Goal: Task Accomplishment & Management: Use online tool/utility

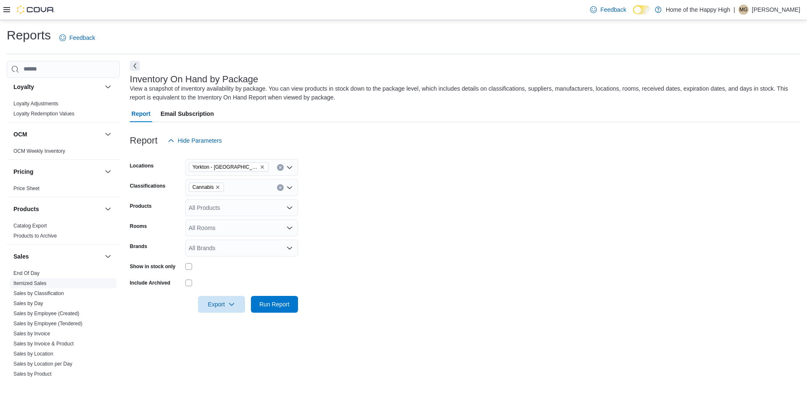
scroll to position [469, 0]
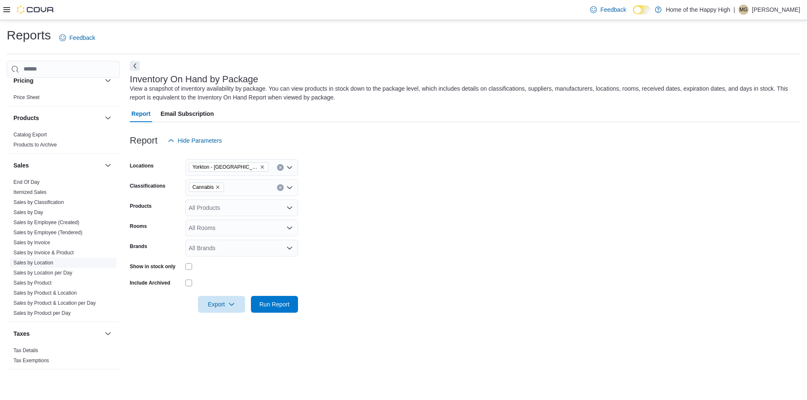
click at [43, 264] on link "Sales by Location" at bounding box center [33, 263] width 40 height 6
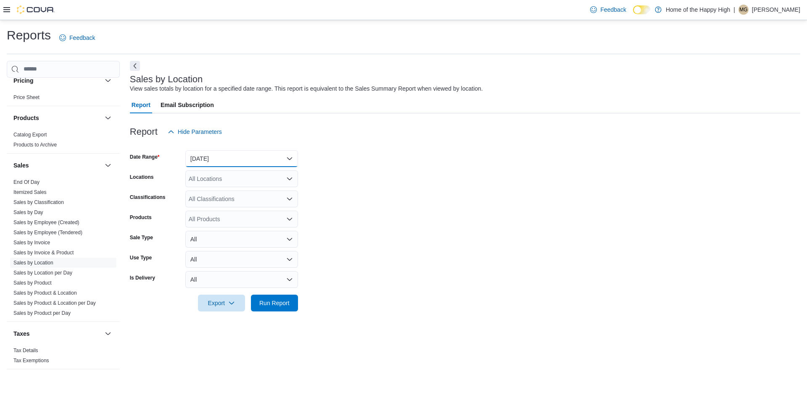
click at [213, 162] on button "[DATE]" at bounding box center [241, 158] width 113 height 17
click at [433, 155] on form "Date Range [DATE] Locations All Locations Classifications All Classifications P…" at bounding box center [465, 225] width 670 height 171
click at [236, 161] on button "[DATE]" at bounding box center [241, 158] width 113 height 17
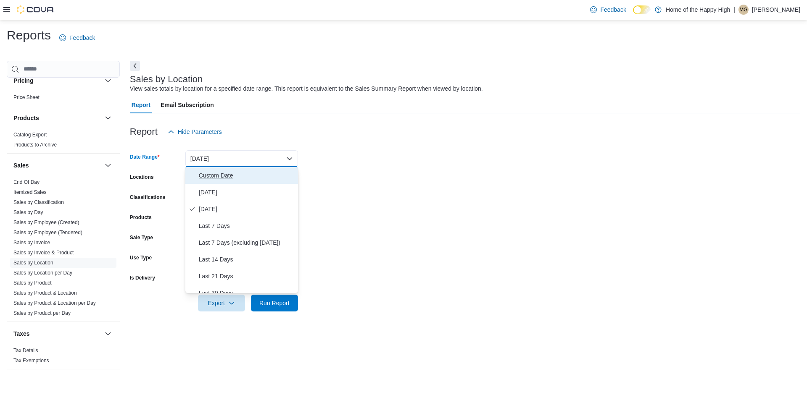
click at [221, 175] on span "Custom Date" at bounding box center [247, 176] width 96 height 10
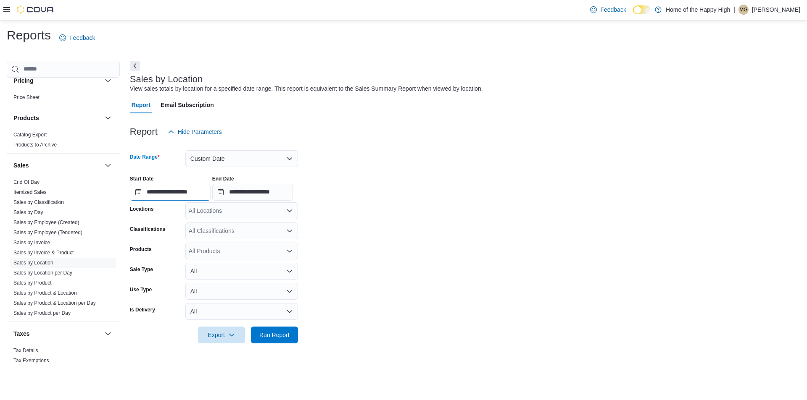
click at [136, 193] on input "**********" at bounding box center [170, 192] width 81 height 17
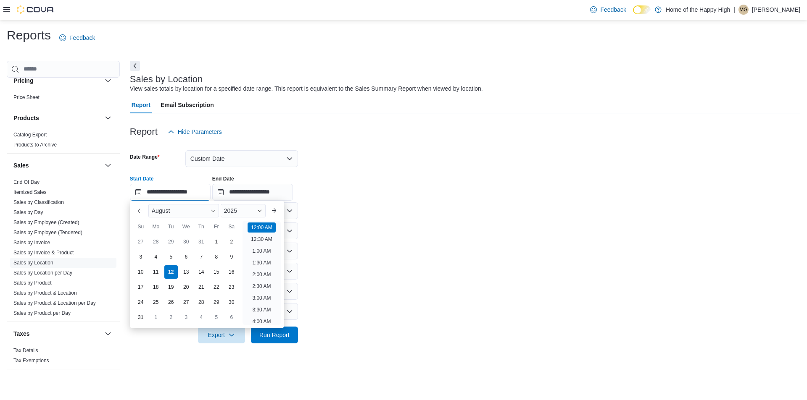
scroll to position [26, 0]
click at [144, 276] on div "10" at bounding box center [140, 272] width 15 height 15
click at [216, 241] on div "1" at bounding box center [216, 241] width 15 height 15
type input "**********"
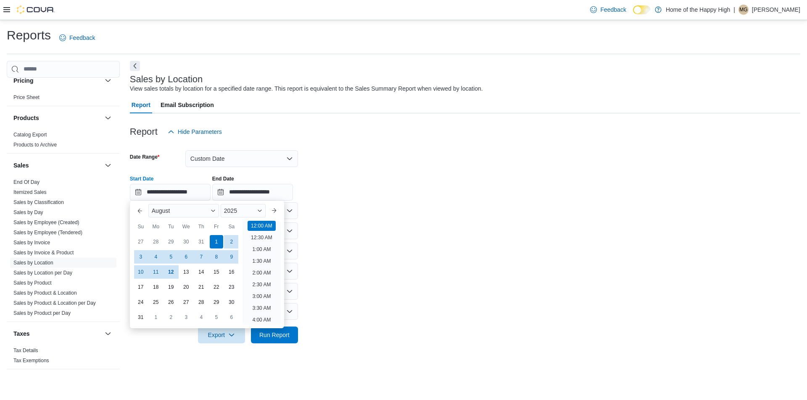
click at [386, 210] on form "**********" at bounding box center [465, 241] width 670 height 203
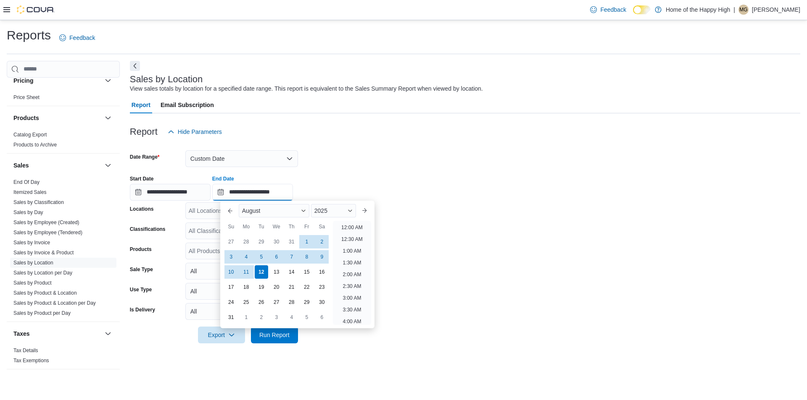
click at [227, 192] on input "**********" at bounding box center [252, 192] width 81 height 17
click at [484, 275] on form "**********" at bounding box center [465, 241] width 670 height 203
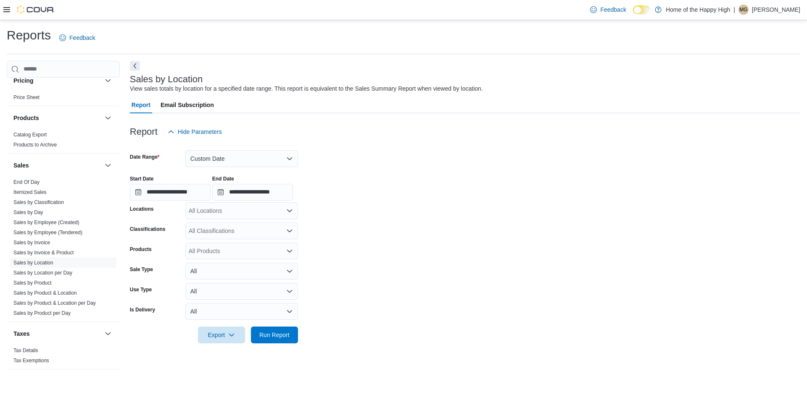
click at [291, 213] on icon "Open list of options" at bounding box center [289, 211] width 7 height 7
type input "*******"
click at [237, 223] on span "Yorkton - [GEOGRAPHIC_DATA] - Fire & Flower" at bounding box center [283, 225] width 126 height 8
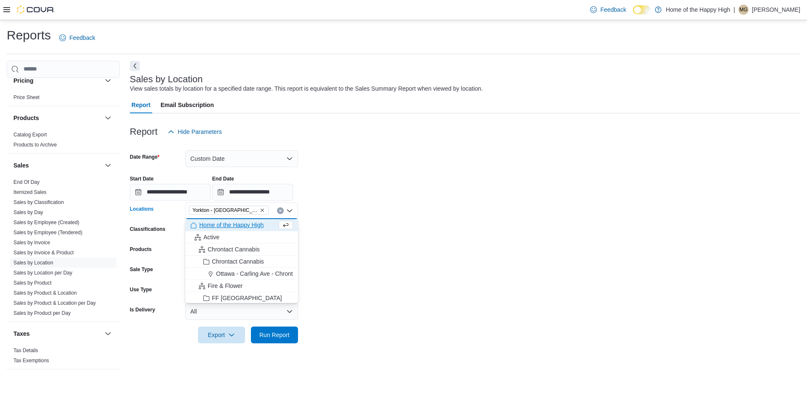
click at [443, 209] on form "**********" at bounding box center [465, 241] width 670 height 203
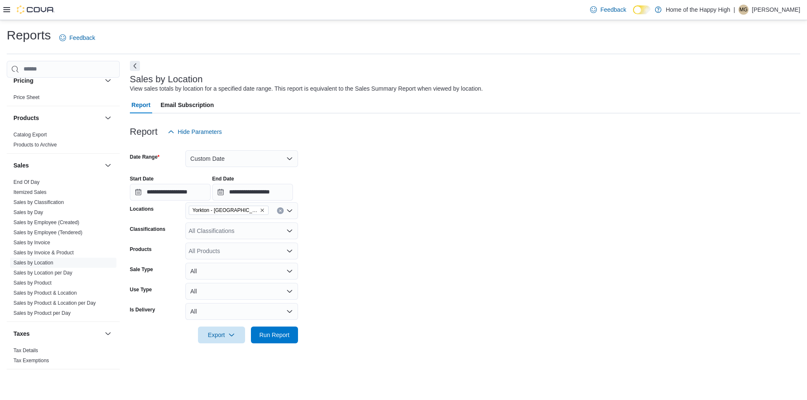
click at [221, 236] on div "All Classifications" at bounding box center [241, 231] width 113 height 17
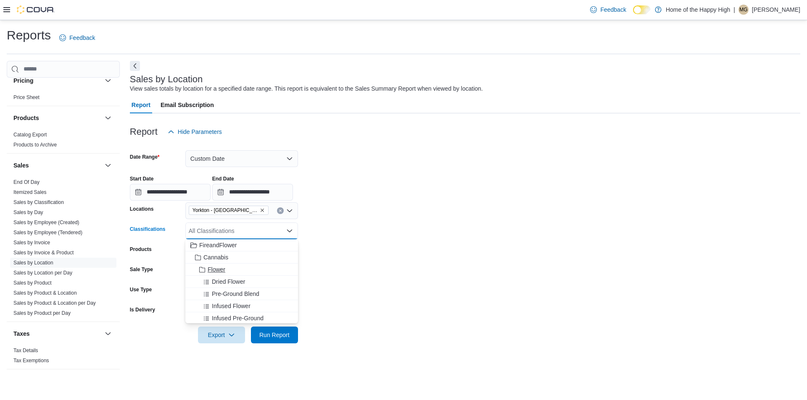
click at [219, 268] on span "Flower" at bounding box center [217, 270] width 18 height 8
click at [492, 249] on form "**********" at bounding box center [465, 241] width 670 height 203
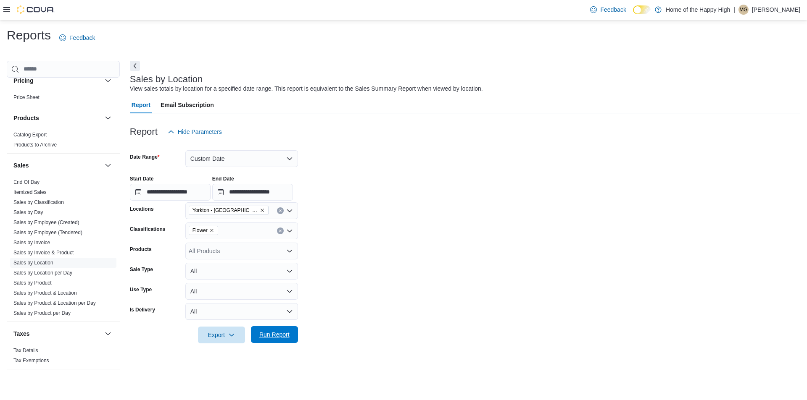
click at [275, 335] on span "Run Report" at bounding box center [274, 335] width 30 height 8
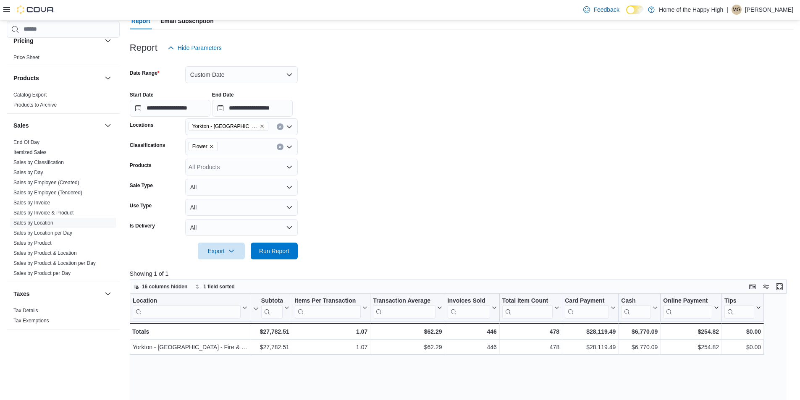
scroll to position [126, 0]
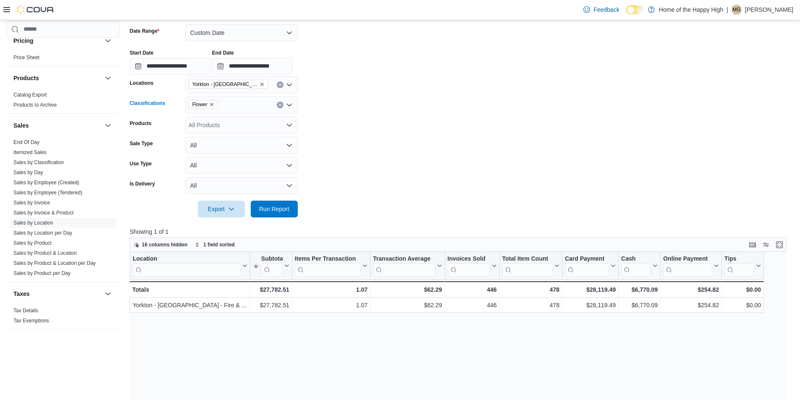
click at [213, 103] on icon "Remove Flower from selection in this group" at bounding box center [211, 104] width 5 height 5
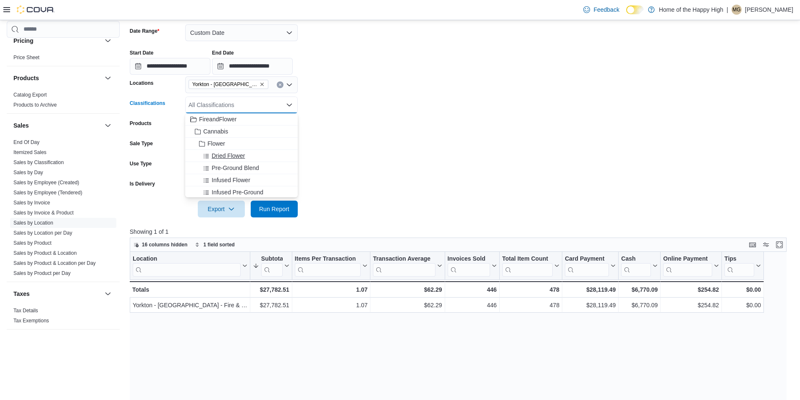
scroll to position [42, 0]
click at [229, 183] on span "Pre-Rolled" at bounding box center [222, 187] width 28 height 8
click at [267, 206] on span "Run Report" at bounding box center [274, 209] width 30 height 8
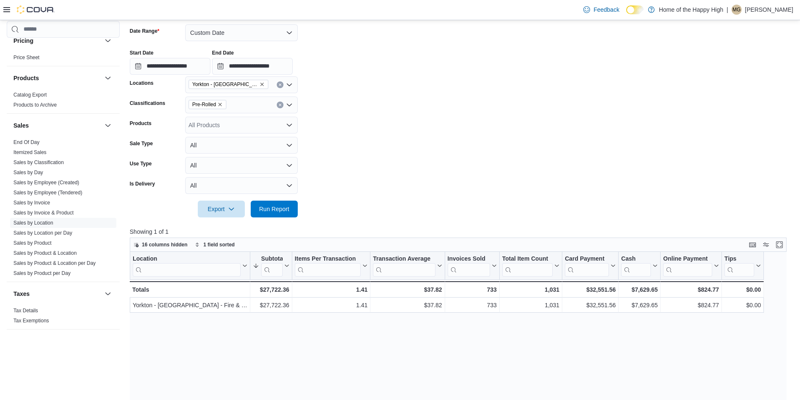
click at [221, 105] on icon "Remove Pre-Rolled from selection in this group" at bounding box center [220, 104] width 3 height 3
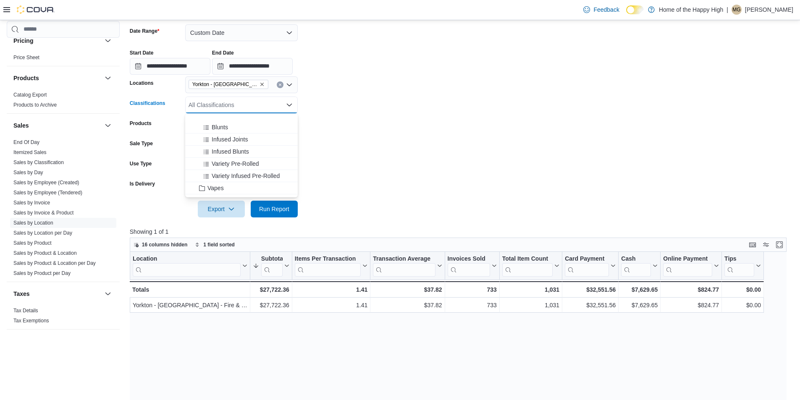
scroll to position [168, 0]
click at [216, 145] on span "Vapes" at bounding box center [216, 146] width 16 height 8
drag, startPoint x: 284, startPoint y: 210, endPoint x: 349, endPoint y: 202, distance: 65.6
click at [283, 210] on span "Run Report" at bounding box center [274, 209] width 30 height 8
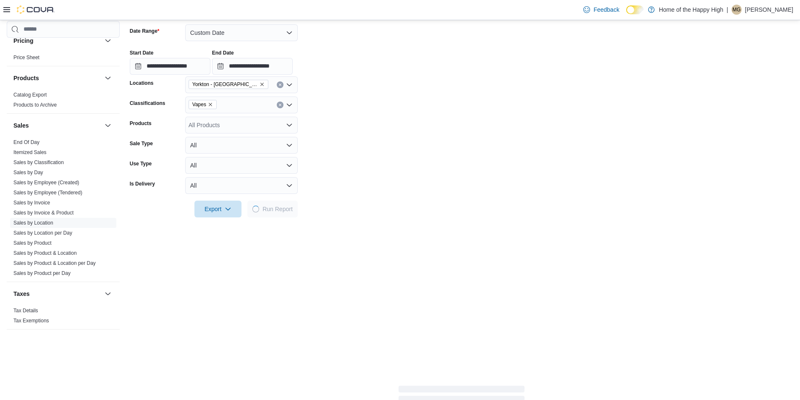
click at [209, 104] on icon "Remove Vapes from selection in this group" at bounding box center [210, 104] width 3 height 3
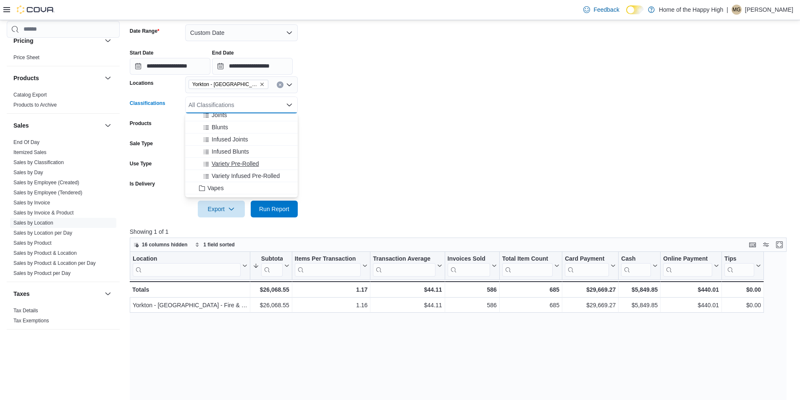
scroll to position [168, 0]
click at [241, 160] on span "510 Cartridges" at bounding box center [231, 158] width 39 height 8
click at [237, 150] on span "Live Resin 510" at bounding box center [231, 153] width 39 height 8
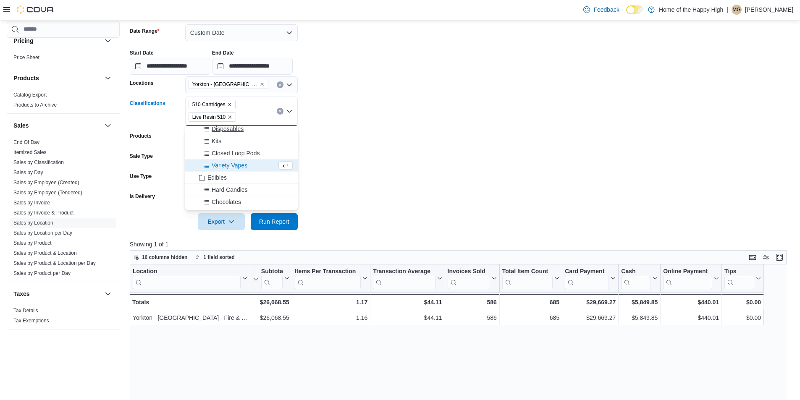
click at [230, 131] on span "Disposables" at bounding box center [228, 129] width 32 height 8
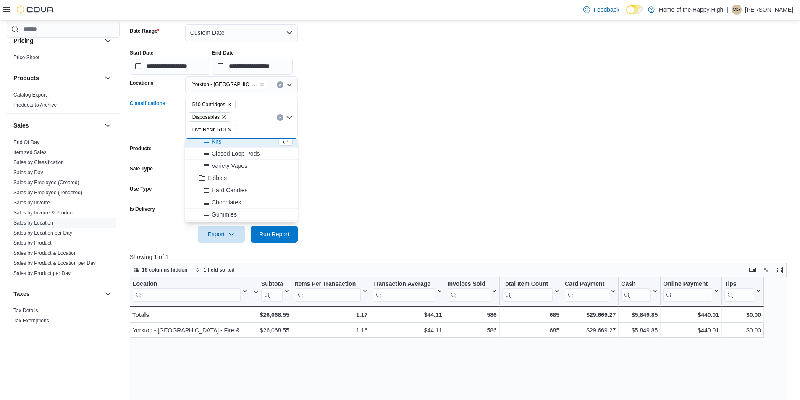
scroll to position [207, 0]
drag, startPoint x: 272, startPoint y: 237, endPoint x: 280, endPoint y: 235, distance: 8.2
click at [272, 237] on span "Run Report" at bounding box center [274, 234] width 30 height 8
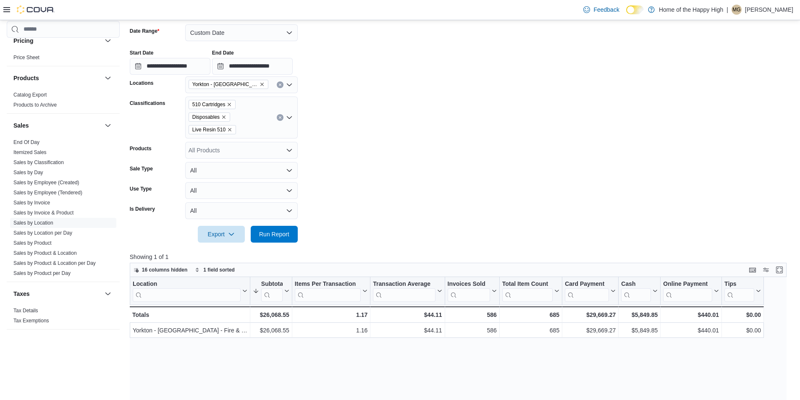
click at [223, 117] on icon "Remove Disposables from selection in this group" at bounding box center [223, 117] width 5 height 5
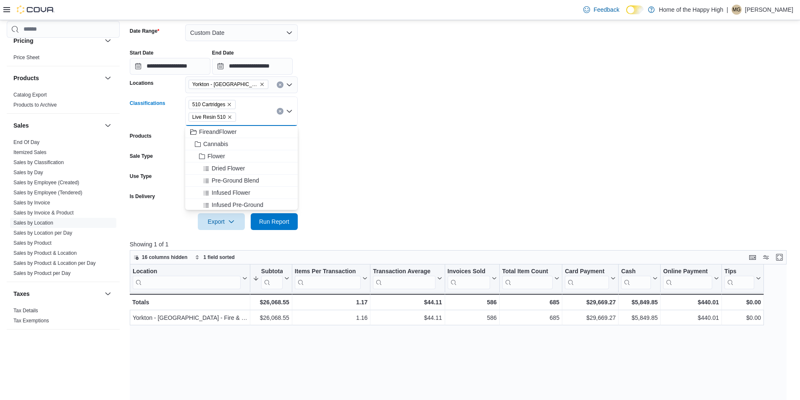
click at [228, 116] on icon "Remove Live Resin 510 from selection in this group" at bounding box center [229, 117] width 5 height 5
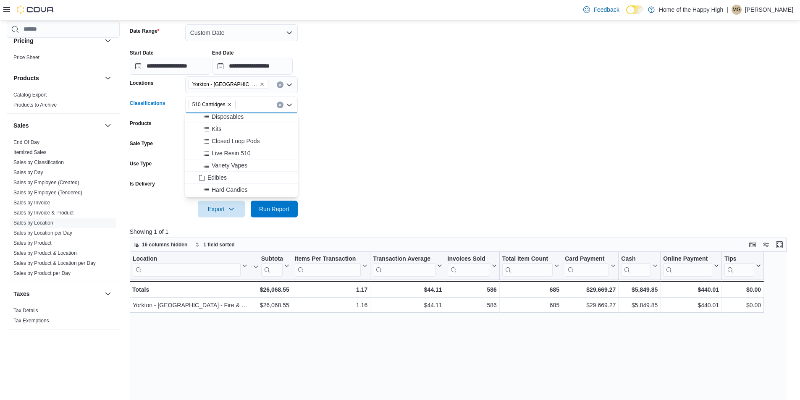
scroll to position [210, 0]
click at [244, 154] on span "Live Resin 510" at bounding box center [231, 153] width 39 height 8
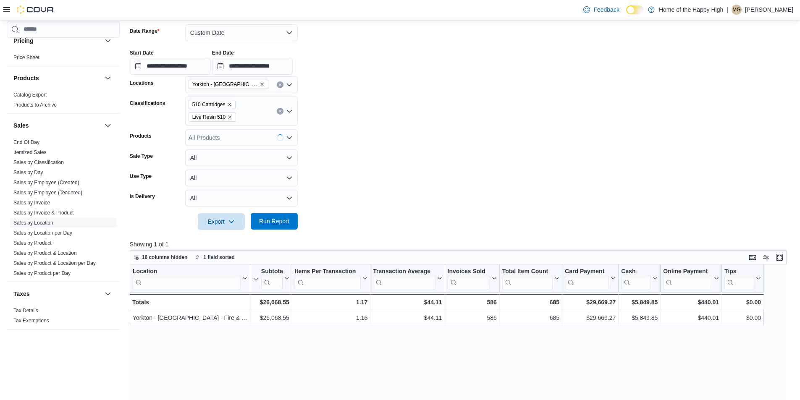
click at [285, 224] on span "Run Report" at bounding box center [274, 221] width 30 height 8
click at [228, 117] on icon "Remove Live Resin 510 from selection in this group" at bounding box center [229, 117] width 3 height 3
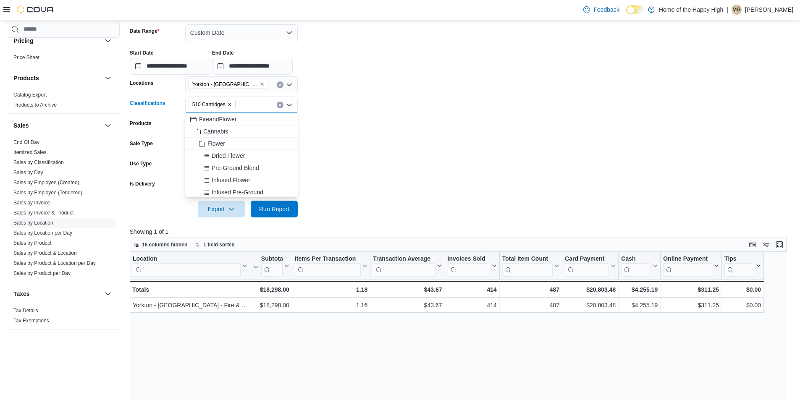
click at [230, 103] on icon "Remove 510 Cartridges from selection in this group" at bounding box center [229, 104] width 5 height 5
click at [231, 171] on span "Disposables" at bounding box center [228, 170] width 32 height 8
click at [271, 210] on span "Run Report" at bounding box center [274, 209] width 30 height 8
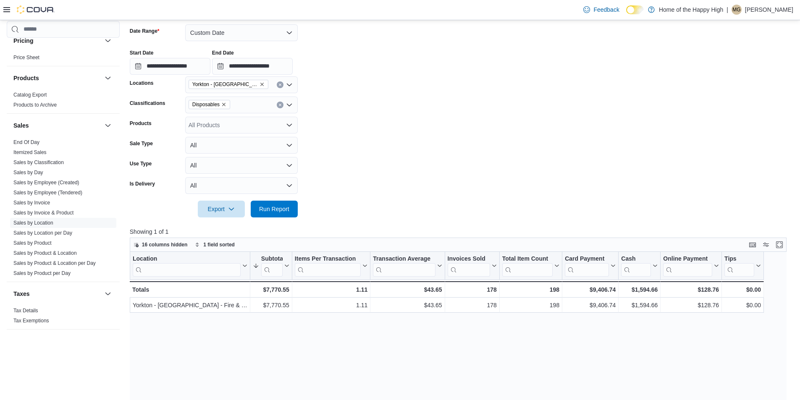
click at [223, 104] on icon "Remove Disposables from selection in this group" at bounding box center [223, 104] width 5 height 5
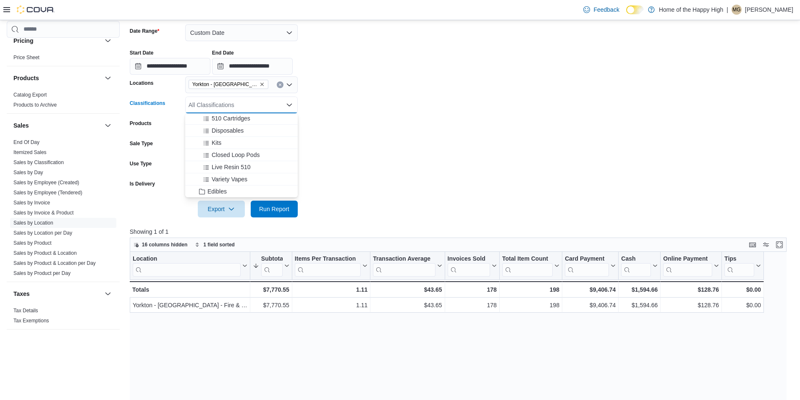
scroll to position [210, 0]
click at [230, 118] on span "510 Cartridges" at bounding box center [231, 116] width 39 height 8
click at [239, 155] on span "Live Resin 510" at bounding box center [231, 156] width 39 height 8
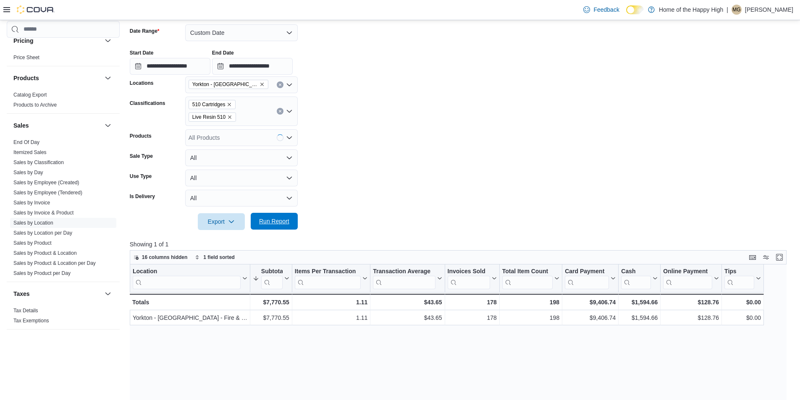
click at [271, 218] on span "Run Report" at bounding box center [274, 221] width 30 height 8
click at [229, 103] on icon "Remove 510 Cartridges from selection in this group" at bounding box center [229, 104] width 5 height 5
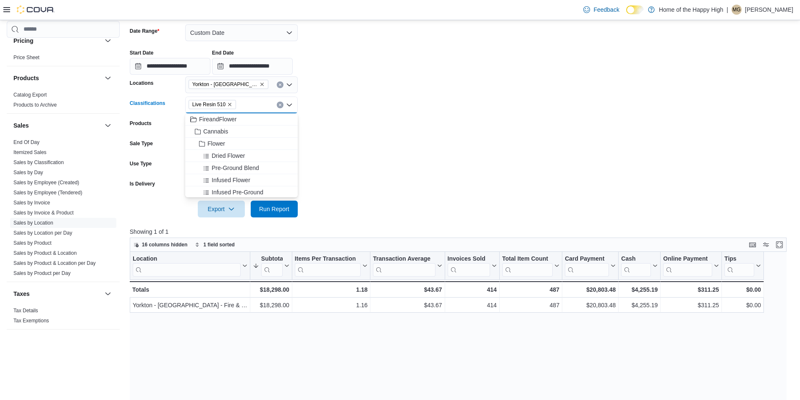
click at [228, 105] on icon "Remove Live Resin 510 from selection in this group" at bounding box center [229, 104] width 3 height 3
click at [229, 105] on div "All Classifications Combo box. Selected. Combo box input. All Classifications. …" at bounding box center [241, 105] width 113 height 17
click at [234, 129] on span "Disposables" at bounding box center [228, 128] width 32 height 8
click at [276, 206] on span "Run Report" at bounding box center [274, 209] width 30 height 8
